Goal: Information Seeking & Learning: Learn about a topic

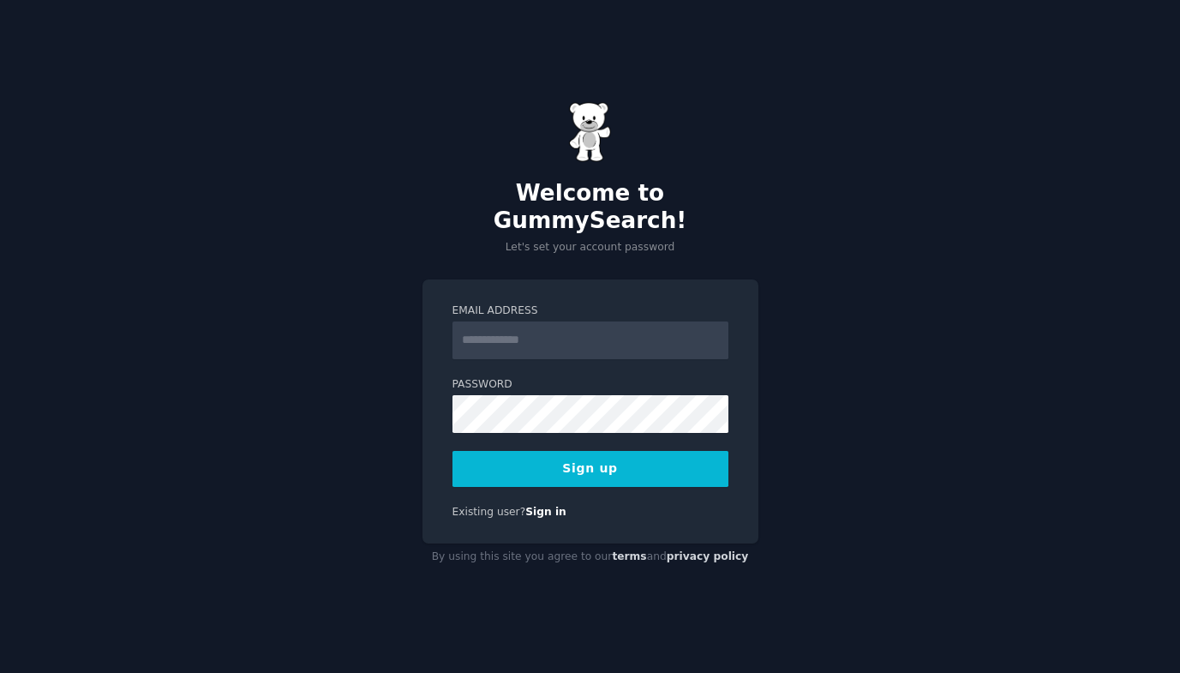
click at [504, 333] on input "Email Address" at bounding box center [591, 340] width 276 height 38
type input "**********"
click at [567, 459] on button "Sign up" at bounding box center [591, 469] width 276 height 36
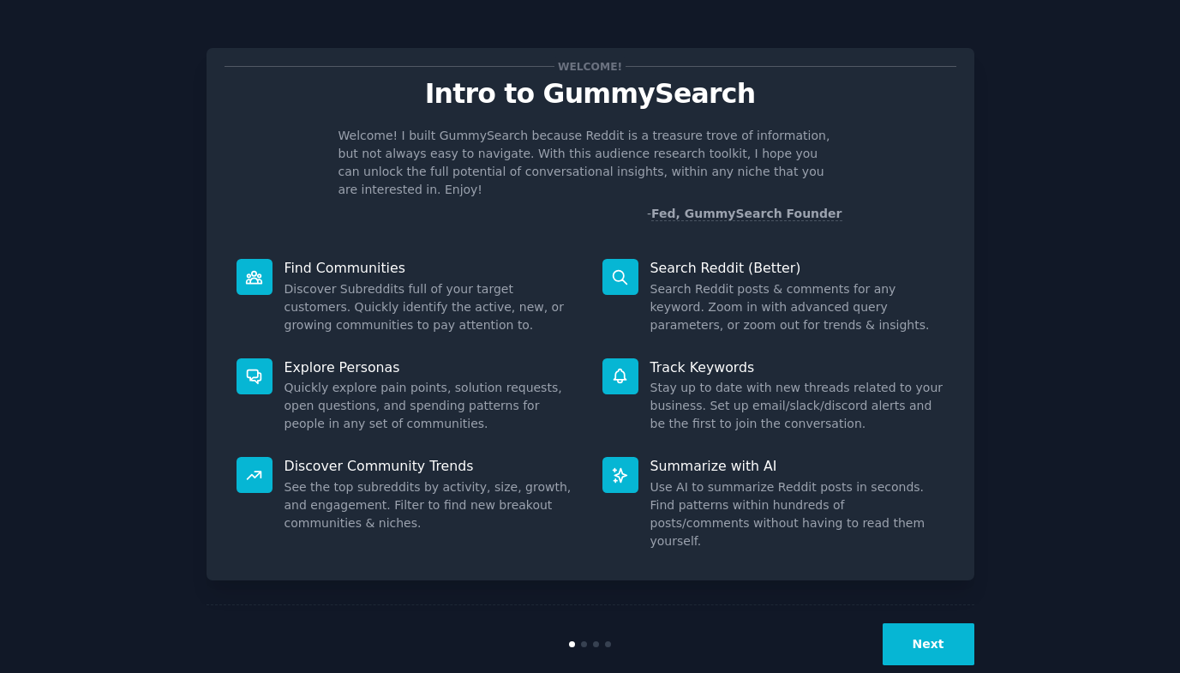
click at [924, 623] on button "Next" at bounding box center [929, 644] width 92 height 42
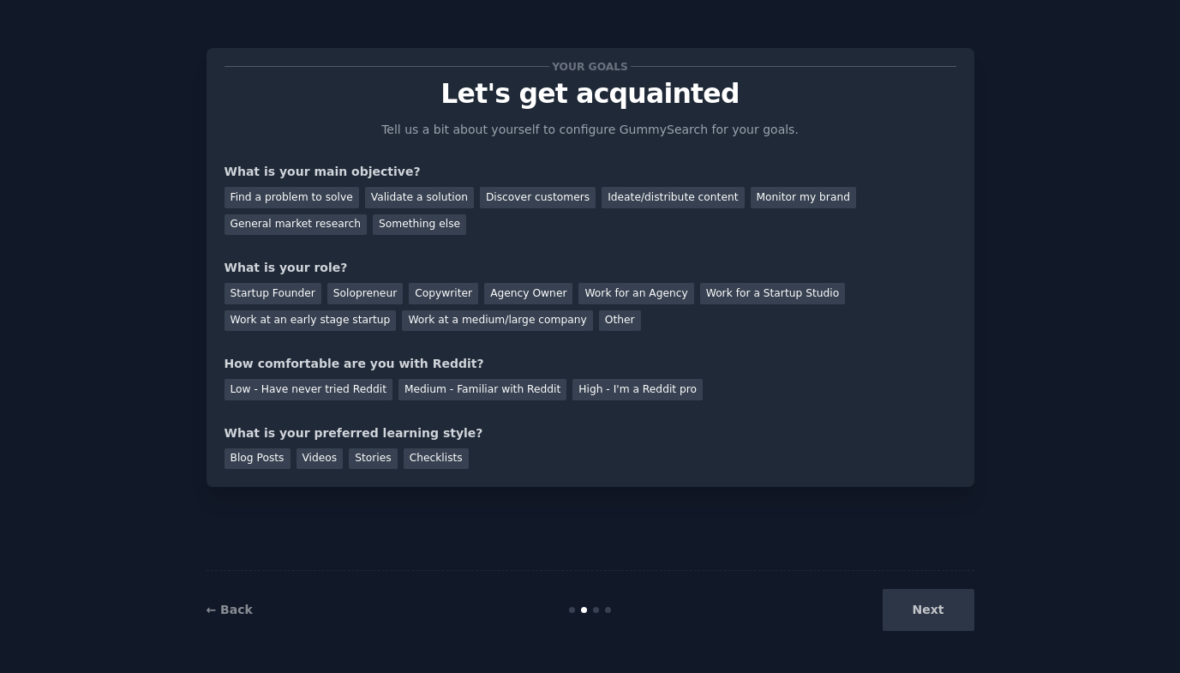
click at [922, 610] on div "Next" at bounding box center [846, 610] width 256 height 42
click at [325, 192] on div "Find a problem to solve" at bounding box center [292, 197] width 135 height 21
click at [599, 329] on div "Other" at bounding box center [620, 320] width 42 height 21
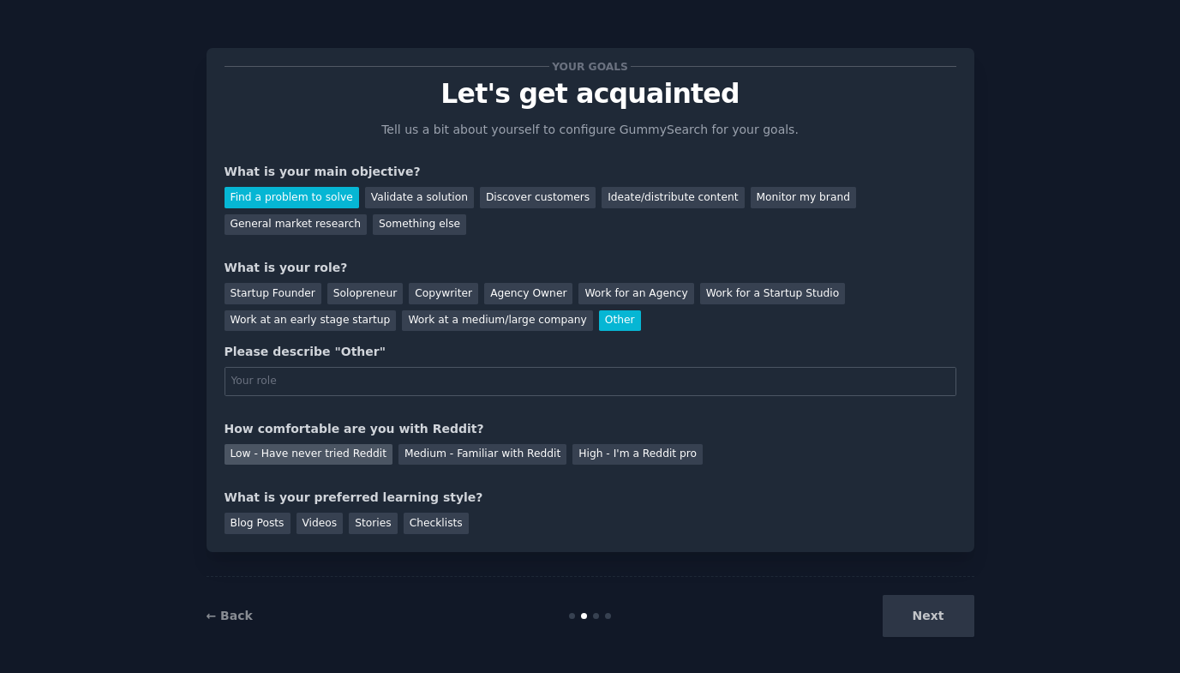
click at [309, 461] on div "Low - Have never tried Reddit" at bounding box center [309, 454] width 168 height 21
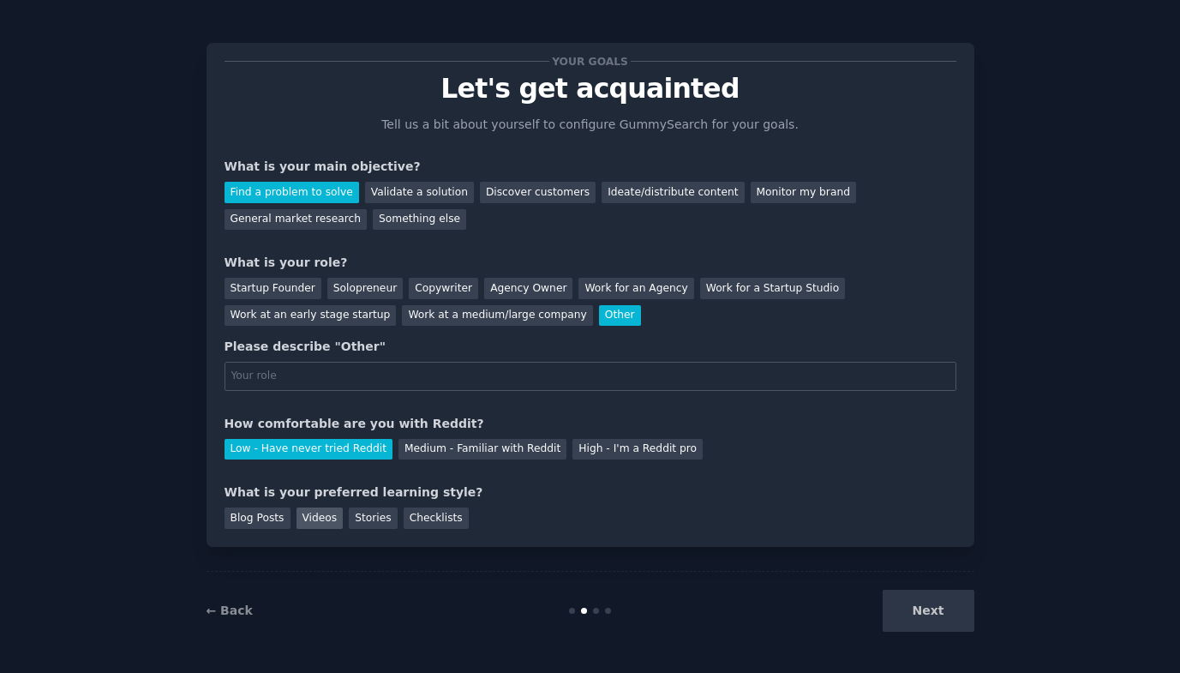
click at [321, 516] on div "Videos" at bounding box center [320, 517] width 47 height 21
click at [945, 604] on div "Next" at bounding box center [846, 611] width 256 height 42
click at [664, 387] on input "text" at bounding box center [591, 376] width 732 height 29
type input "lkwdnc"
click at [915, 607] on button "Next" at bounding box center [929, 611] width 92 height 42
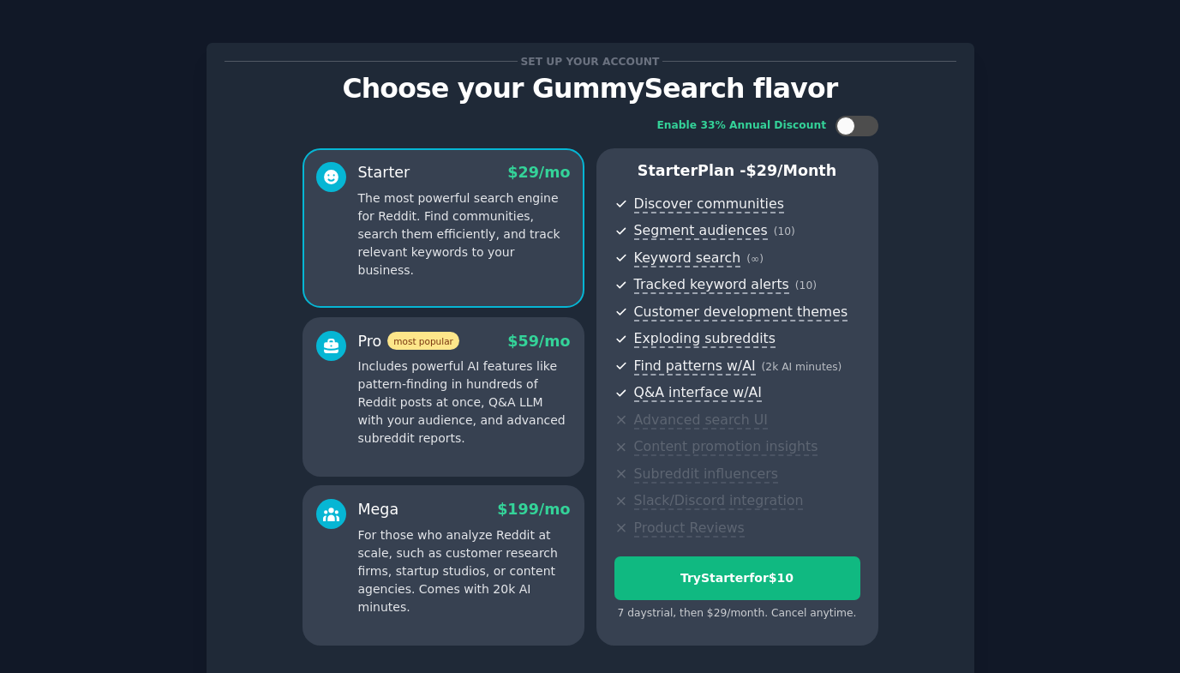
click at [955, 237] on div "Set up your account Choose your GummySearch flavor Enable 33% Annual Discount S…" at bounding box center [591, 374] width 768 height 663
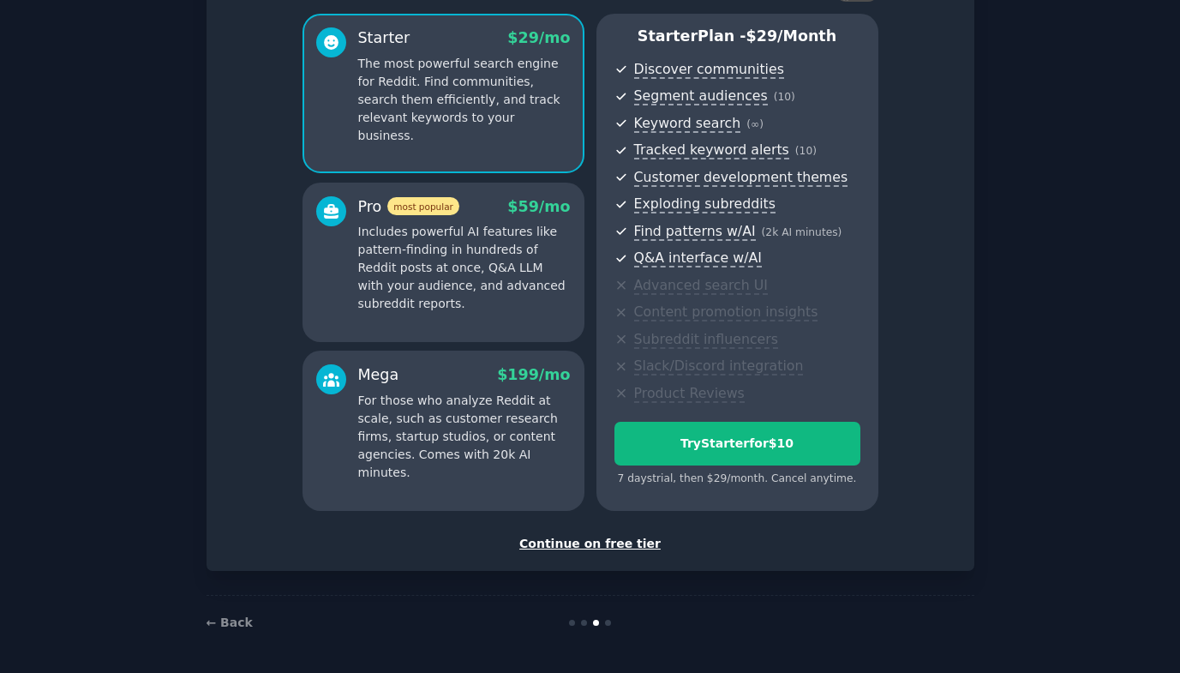
click at [629, 543] on div "Continue on free tier" at bounding box center [591, 544] width 732 height 18
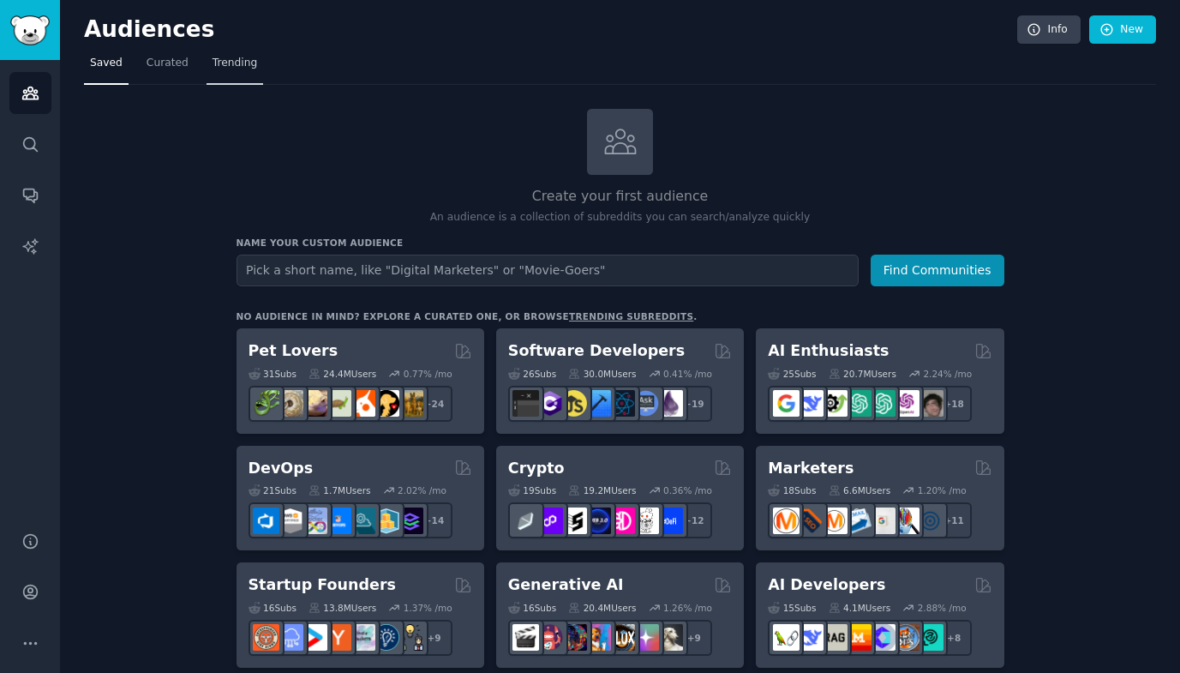
click at [230, 63] on span "Trending" at bounding box center [235, 63] width 45 height 15
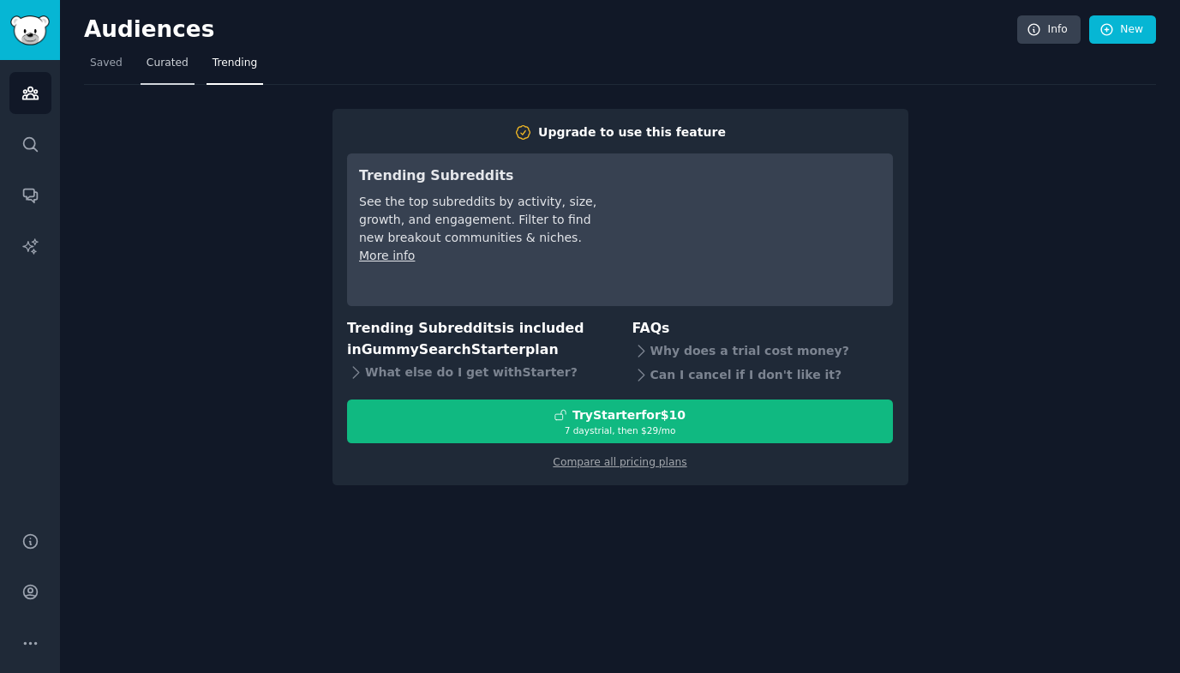
click at [171, 60] on span "Curated" at bounding box center [168, 63] width 42 height 15
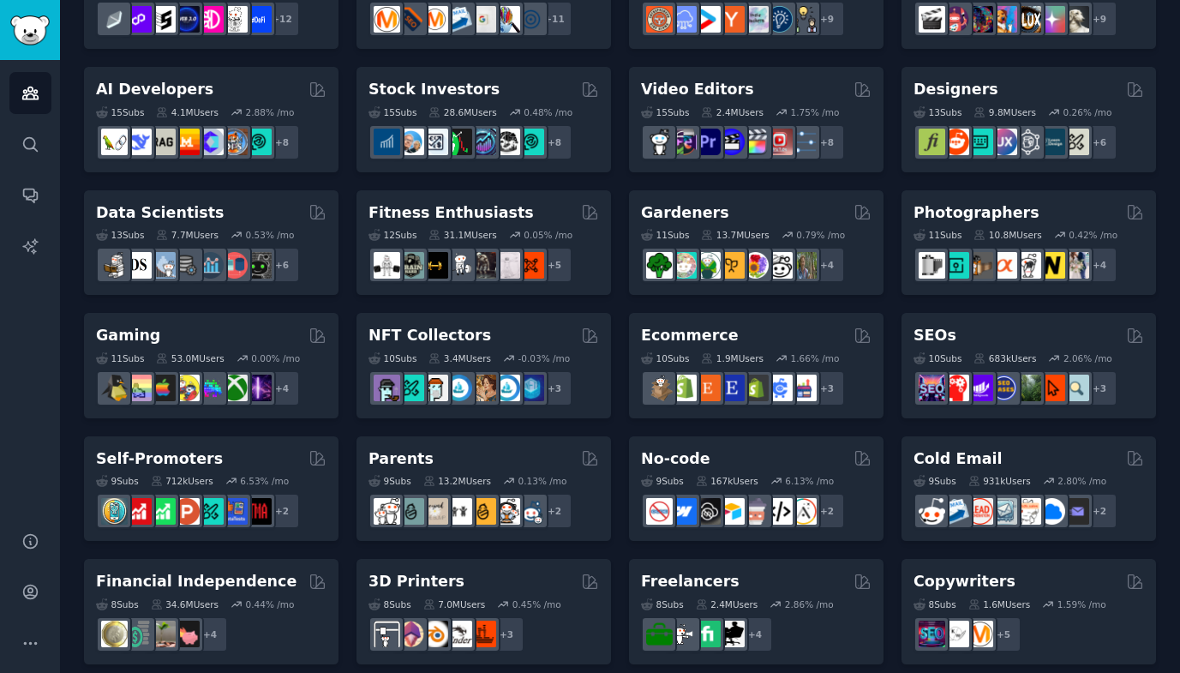
scroll to position [309, 0]
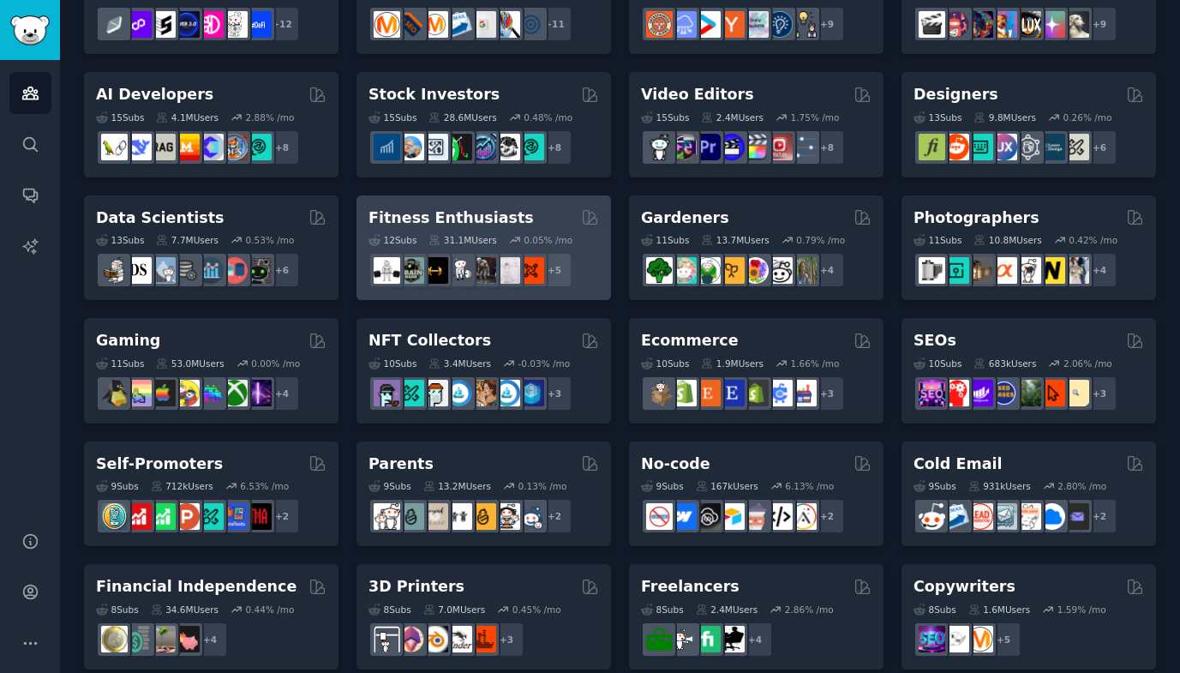
click at [363, 210] on div "Fitness Enthusiasts 12 Sub s 31.1M Users 0.05 % /mo + 5" at bounding box center [484, 247] width 255 height 105
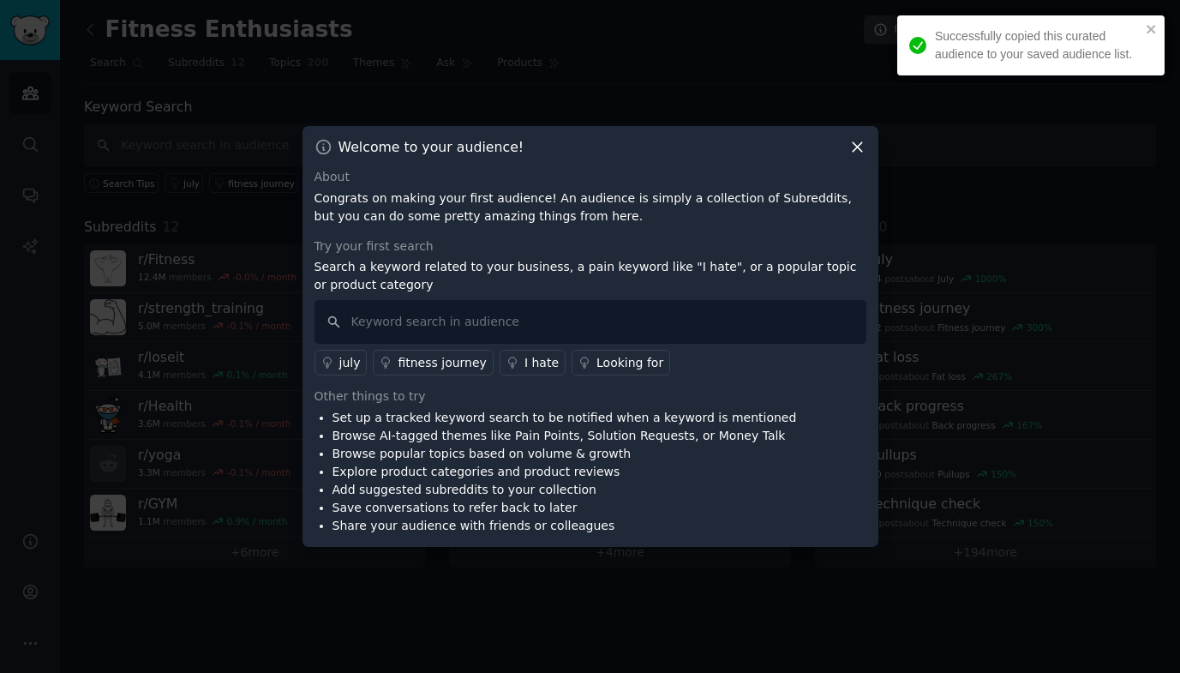
click at [860, 141] on icon at bounding box center [858, 147] width 18 height 18
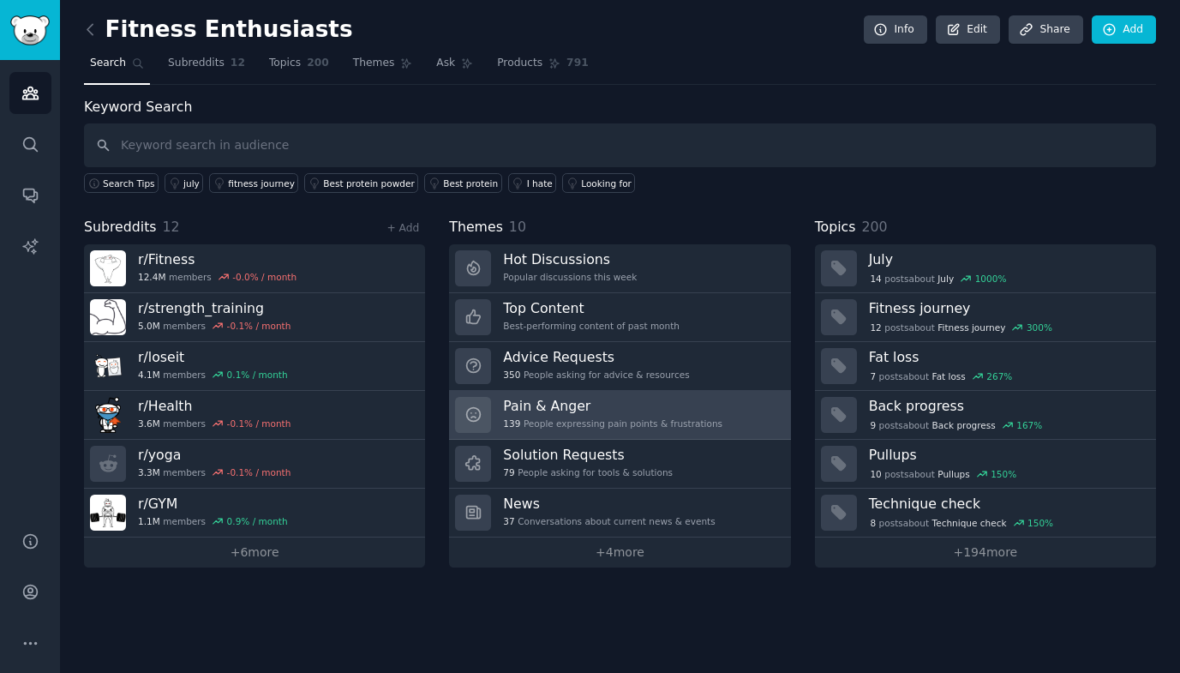
click at [595, 407] on h3 "Pain & Anger" at bounding box center [612, 406] width 219 height 18
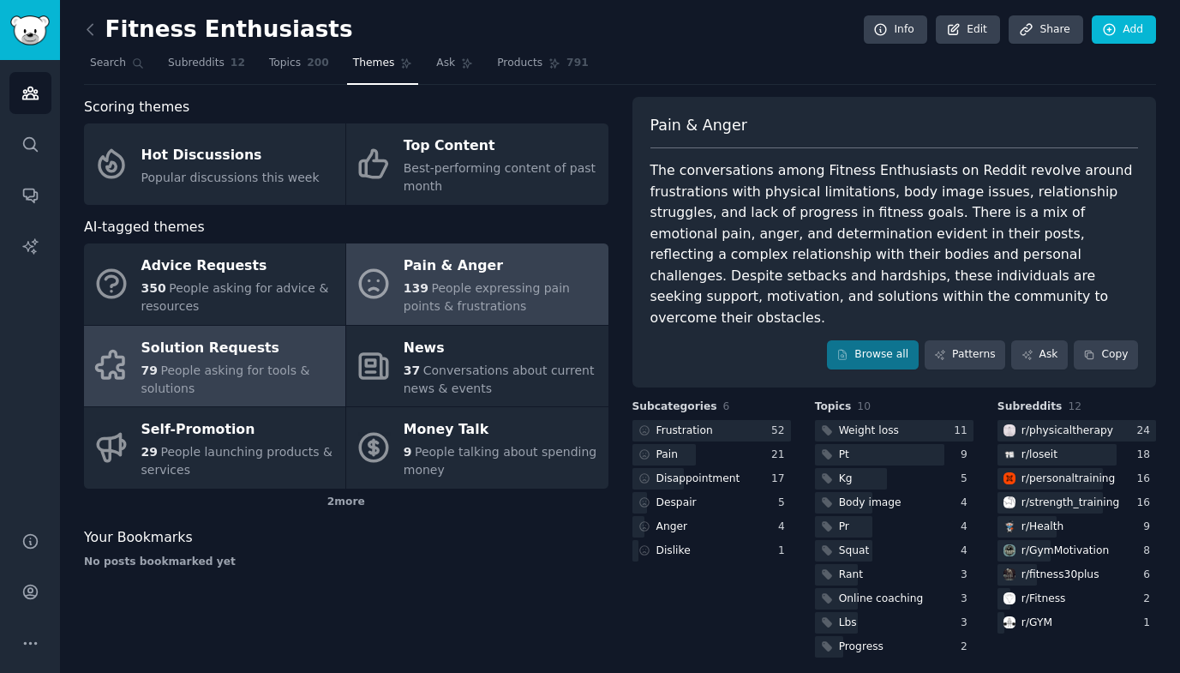
click at [216, 374] on span "People asking for tools & solutions" at bounding box center [225, 379] width 169 height 32
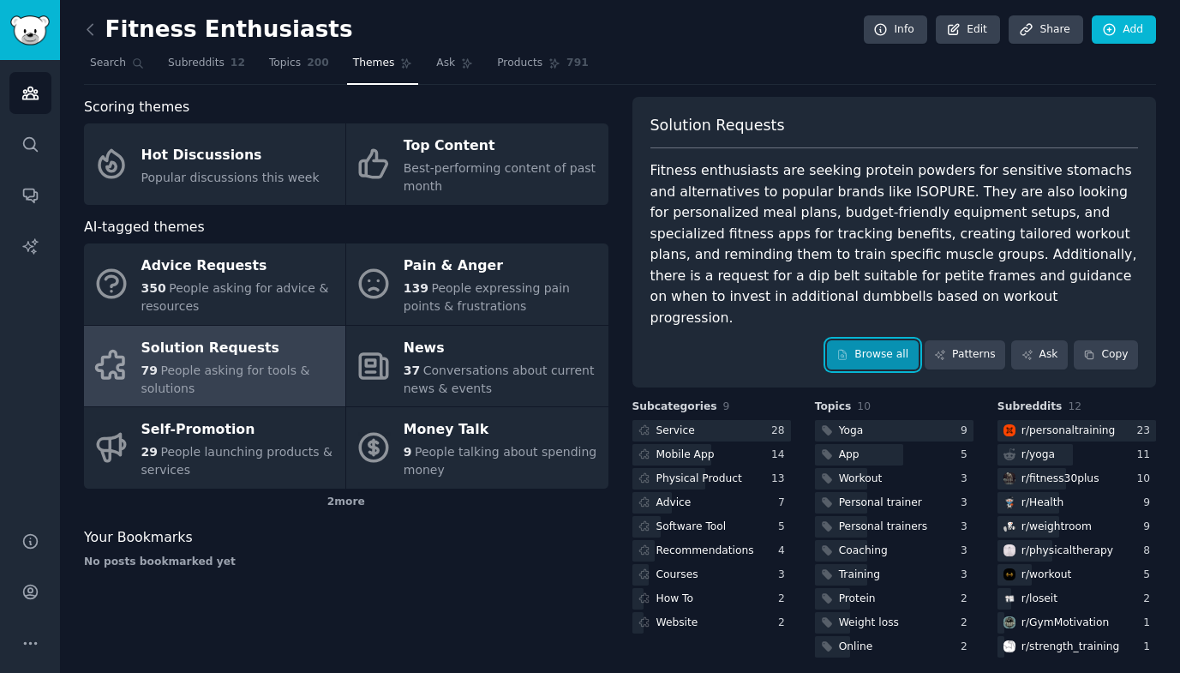
click at [881, 340] on link "Browse all" at bounding box center [873, 354] width 92 height 29
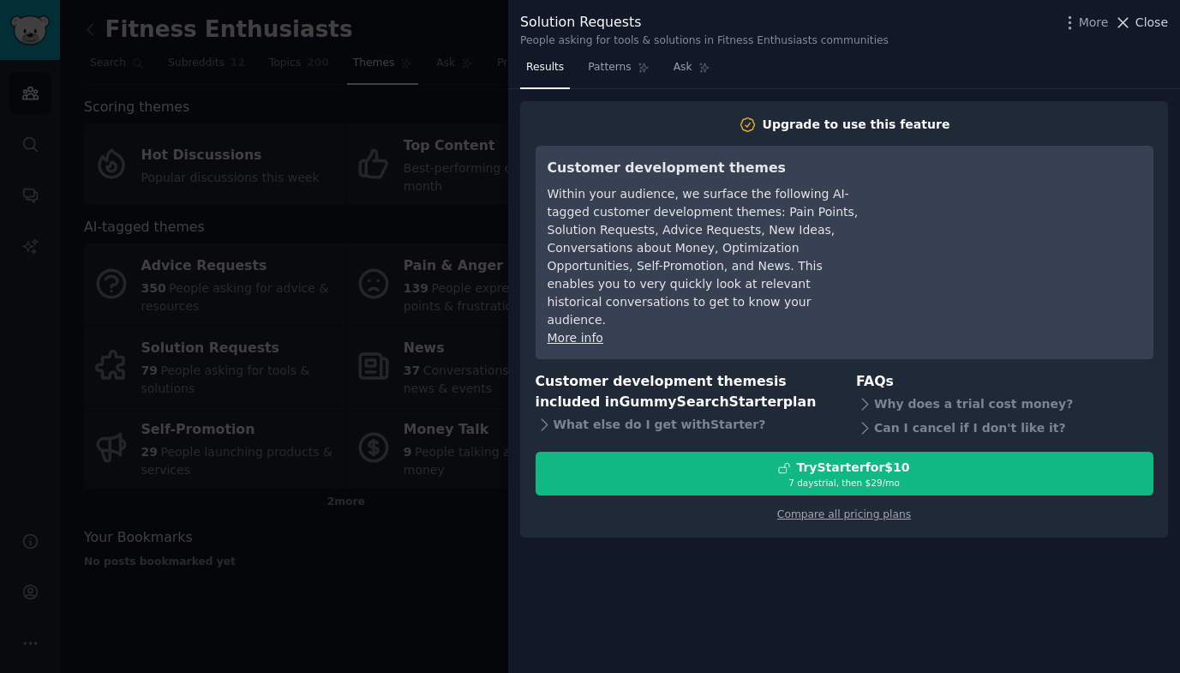
click at [1156, 15] on span "Close" at bounding box center [1152, 23] width 33 height 18
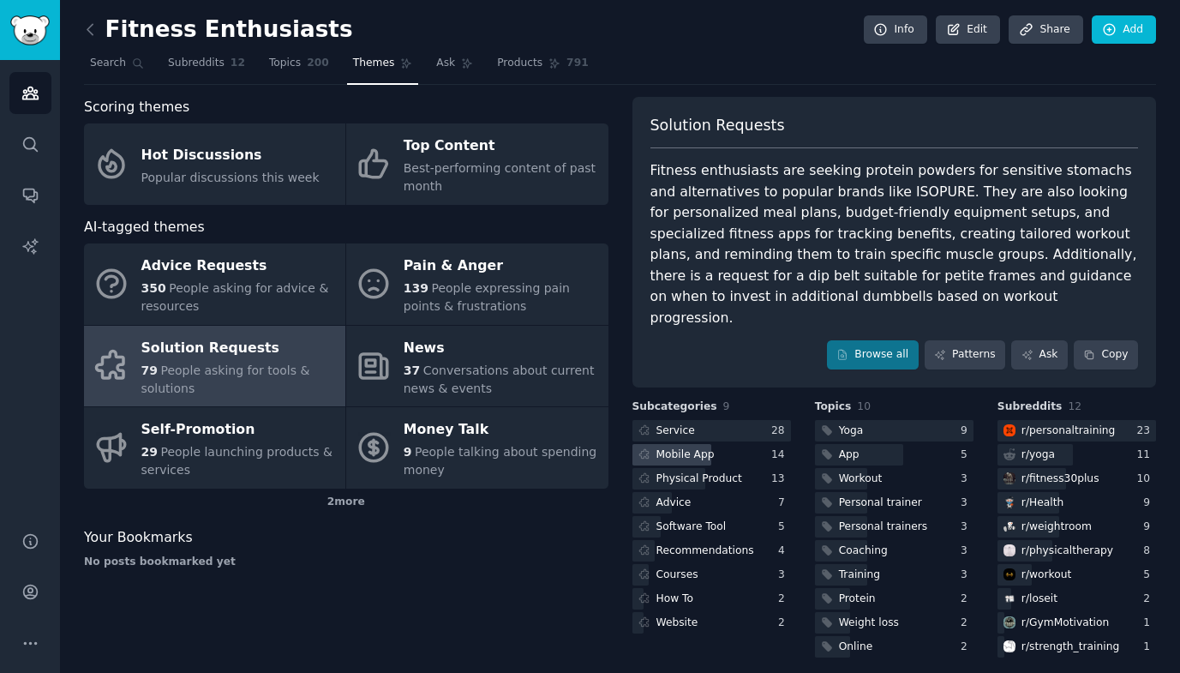
click at [687, 447] on div "Mobile App" at bounding box center [686, 454] width 58 height 15
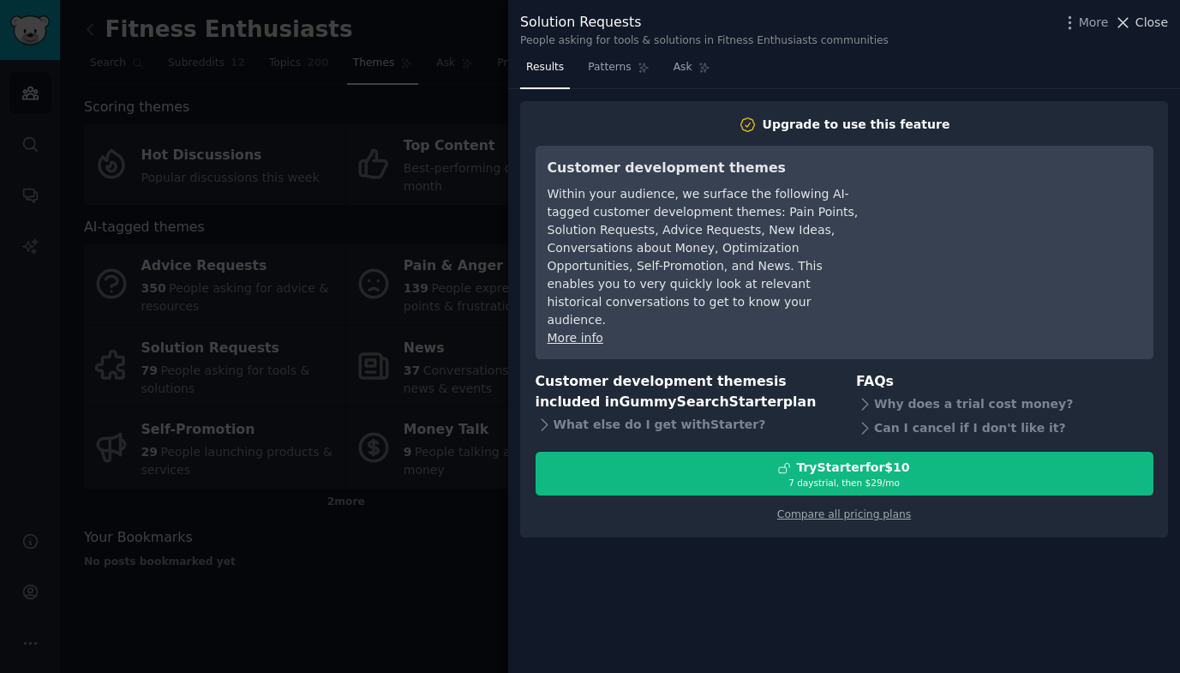
click at [1138, 29] on span "Close" at bounding box center [1152, 23] width 33 height 18
